Goal: Transaction & Acquisition: Purchase product/service

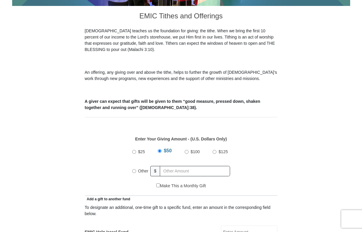
scroll to position [163, 0]
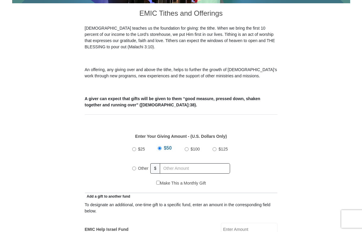
click at [134, 167] on input "Other" at bounding box center [134, 169] width 4 height 4
radio input "true"
type input "40.00"
click at [263, 170] on div "$25 $50 $100 $125 Other $ 40.00" at bounding box center [181, 161] width 186 height 39
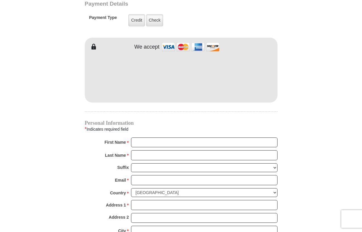
scroll to position [524, 0]
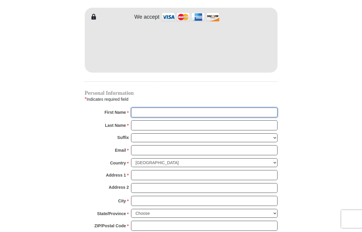
click at [272, 108] on input "First Name *" at bounding box center [204, 113] width 146 height 10
type input "MITCHELL"
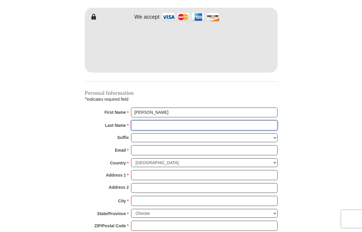
type input "TYUS"
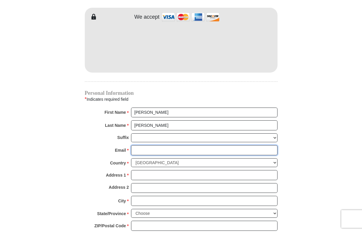
type input "mitch2000_2002@yahoo.com"
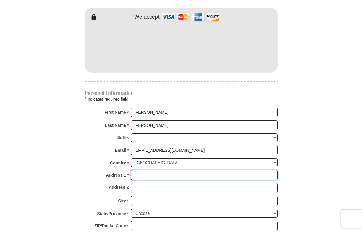
type input "35 Palomino Rd"
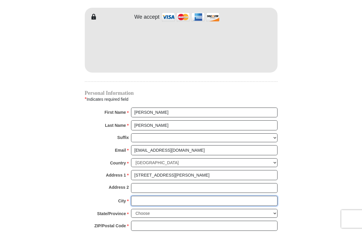
type input "Springfield"
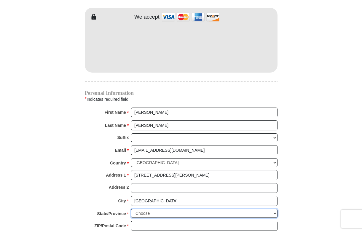
select select "IL"
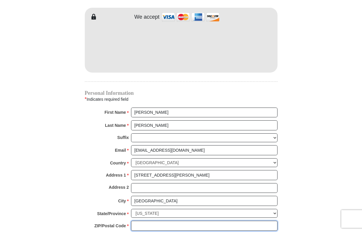
type input "62702"
type input "2177415910"
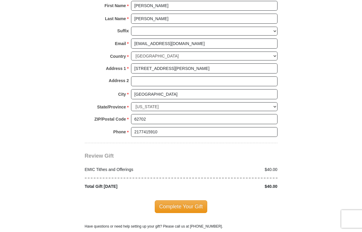
scroll to position [633, 0]
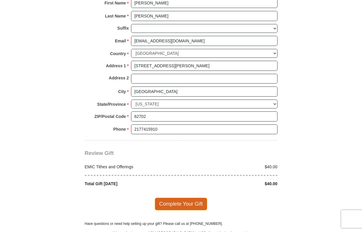
click at [180, 198] on span "Complete Your Gift" at bounding box center [181, 204] width 52 height 12
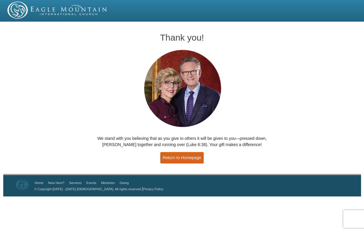
click at [192, 157] on link "Return to Homepage" at bounding box center [182, 158] width 44 height 12
